Goal: Task Accomplishment & Management: Use online tool/utility

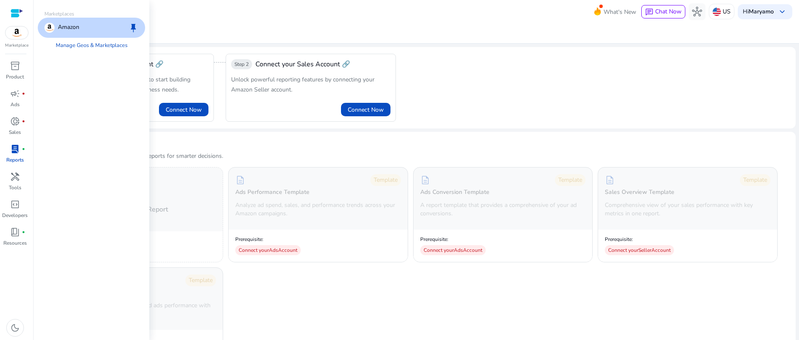
click at [14, 33] on img at bounding box center [16, 32] width 23 height 13
click at [118, 45] on link "Manage Geos & Marketplaces" at bounding box center [91, 45] width 85 height 15
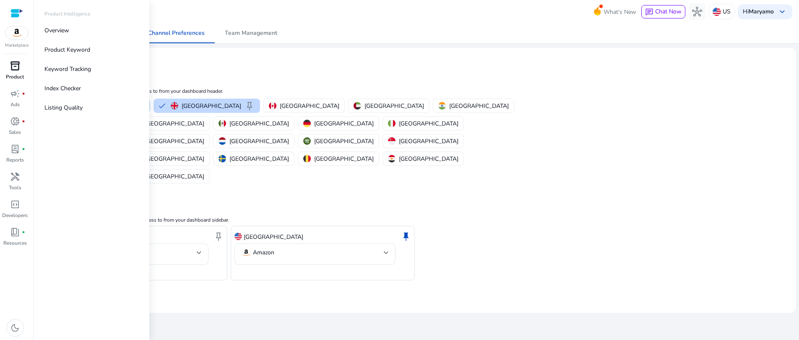
click at [19, 70] on span "inventory_2" at bounding box center [15, 66] width 10 height 10
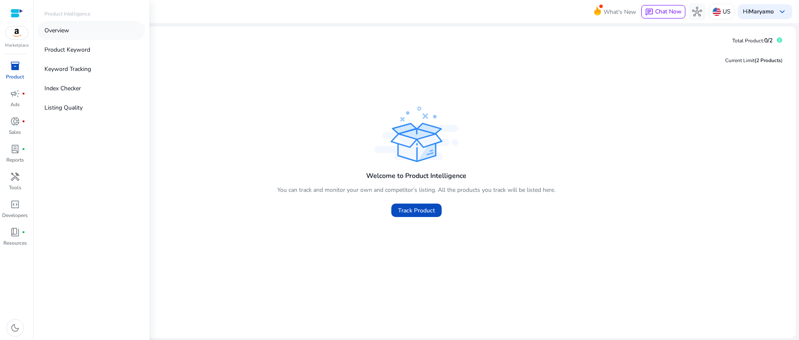
click at [74, 37] on link "Overview" at bounding box center [91, 30] width 107 height 19
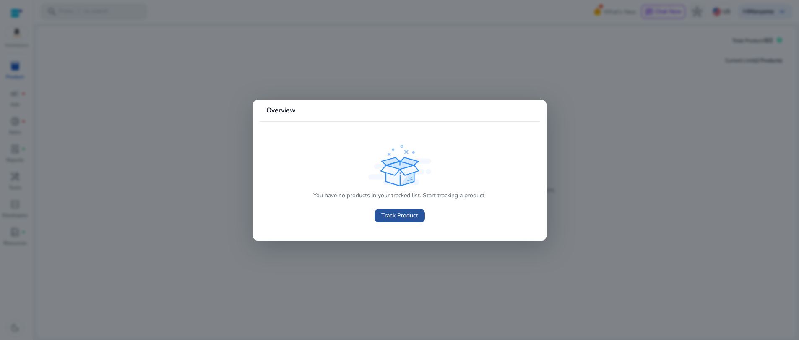
click at [399, 217] on span "Track Product" at bounding box center [399, 215] width 37 height 9
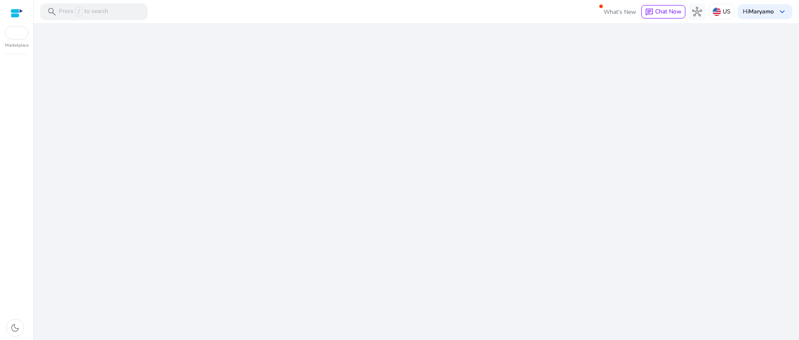
click at [399, 234] on div "We are getting things ready for you..." at bounding box center [416, 181] width 759 height 317
